Goal: Use online tool/utility: Utilize a website feature to perform a specific function

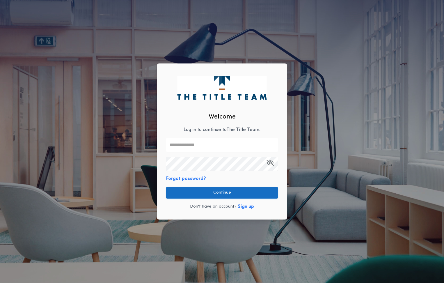
type input "**********"
click at [225, 192] on button "Continue" at bounding box center [222, 193] width 112 height 12
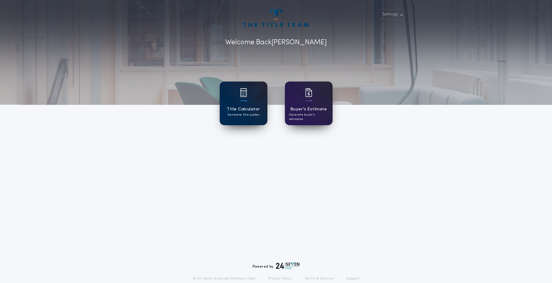
click at [232, 107] on h1 "Title Calculator" at bounding box center [242, 109] width 33 height 7
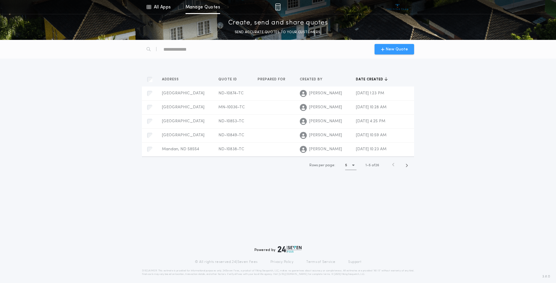
click at [390, 51] on span "New Quote" at bounding box center [397, 49] width 22 height 6
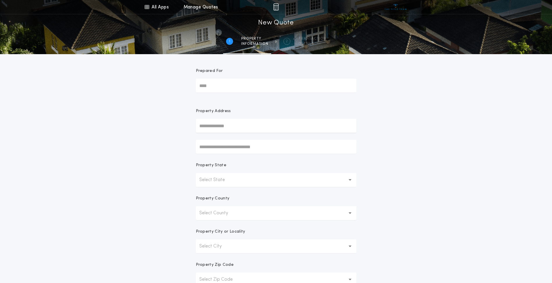
click at [348, 176] on button "Select State" at bounding box center [276, 180] width 160 height 14
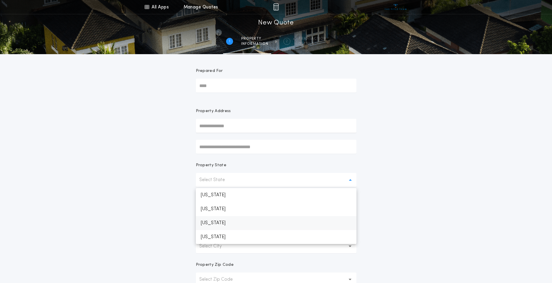
click at [229, 225] on p "[US_STATE]" at bounding box center [276, 223] width 160 height 14
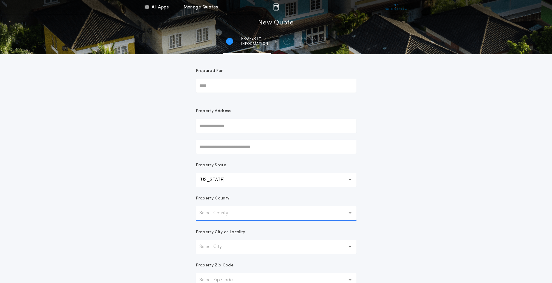
click at [443, 183] on div "All Apps Title Calculator Buyer's Estimate Menu All Apps Manage Quotes 1 /2 New…" at bounding box center [276, 166] width 552 height 333
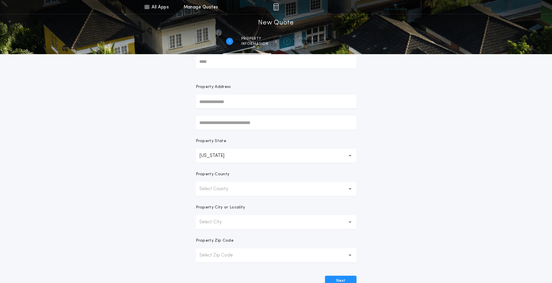
scroll to position [58, 0]
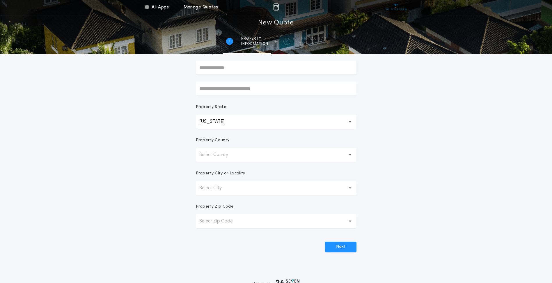
click at [347, 154] on button "Select County" at bounding box center [276, 155] width 160 height 14
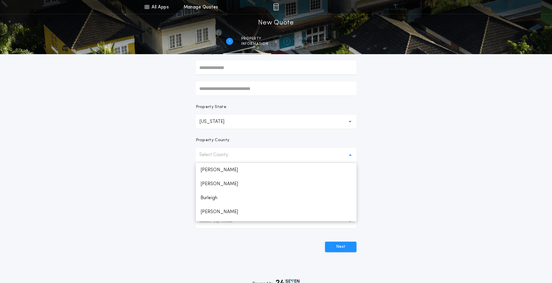
scroll to position [81, 0]
click at [214, 188] on p "Burleigh" at bounding box center [276, 186] width 160 height 14
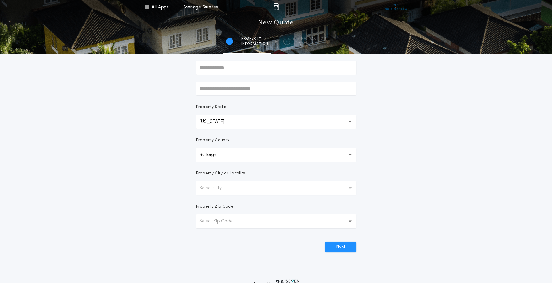
click at [348, 188] on button "Select City" at bounding box center [276, 188] width 160 height 14
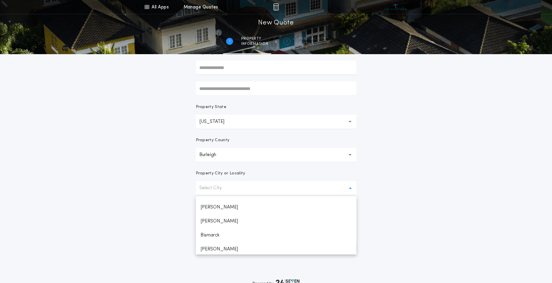
scroll to position [35, 0]
click at [226, 224] on p "Bismarck" at bounding box center [276, 224] width 160 height 14
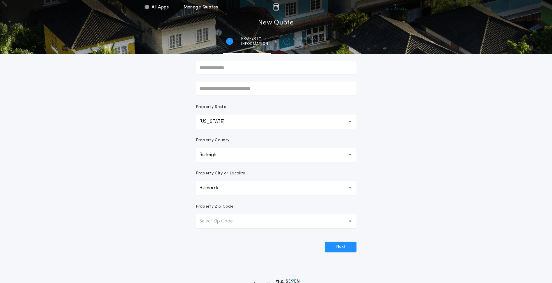
click at [257, 222] on button "Select Zip Code" at bounding box center [276, 221] width 160 height 14
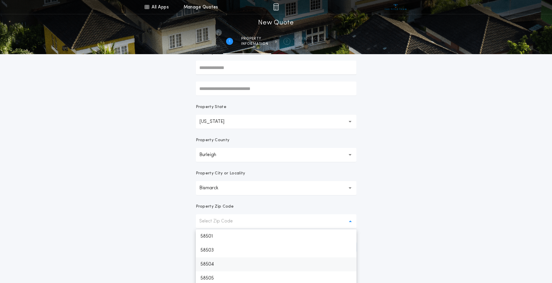
click at [213, 265] on p "58504" at bounding box center [276, 264] width 160 height 14
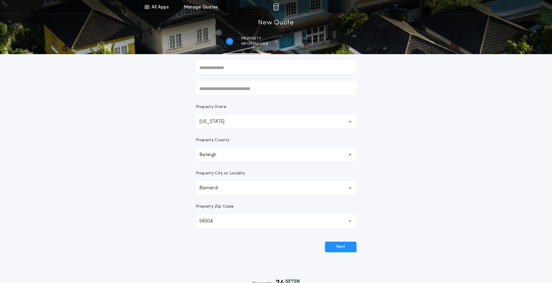
click at [443, 188] on div "All Apps Title Calculator Buyer's Estimate Menu All Apps Manage Quotes 1 /2 New…" at bounding box center [276, 108] width 552 height 332
click at [339, 247] on button "Next" at bounding box center [340, 246] width 31 height 10
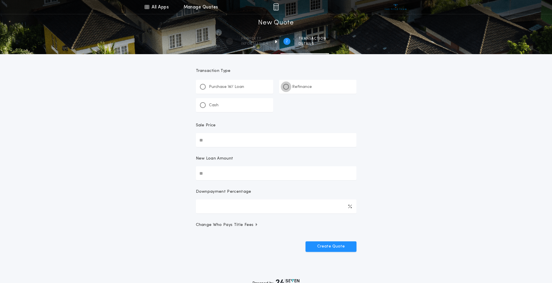
click at [285, 85] on div at bounding box center [285, 86] width 3 height 3
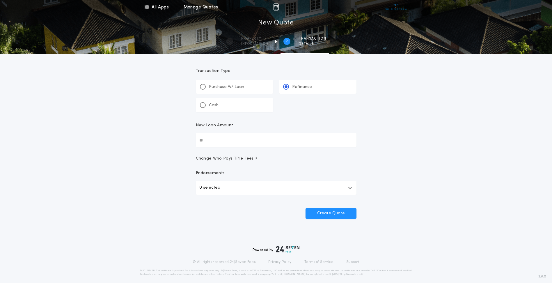
click at [206, 189] on p "0 selected" at bounding box center [209, 187] width 21 height 7
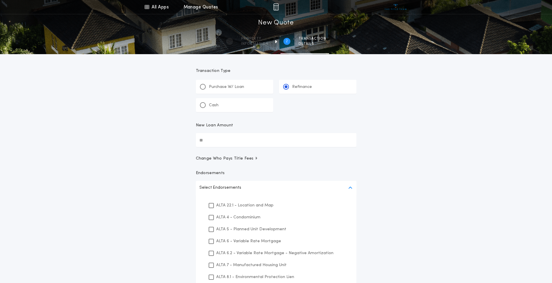
click at [214, 140] on input "New Loan Amount" at bounding box center [276, 140] width 160 height 14
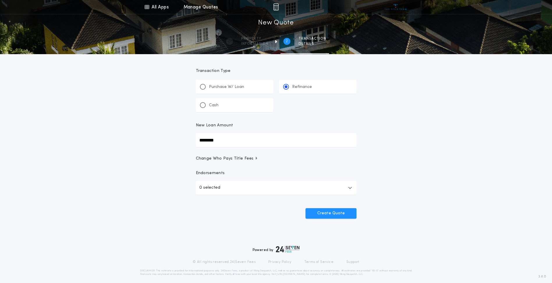
type input "********"
click at [119, 158] on div "All Apps Title Calculator Buyer's Estimate Menu All Apps Manage Quotes 2 /2 New…" at bounding box center [276, 120] width 552 height 241
click at [331, 215] on button "Create Quote" at bounding box center [330, 213] width 51 height 10
